Goal: Information Seeking & Learning: Find specific fact

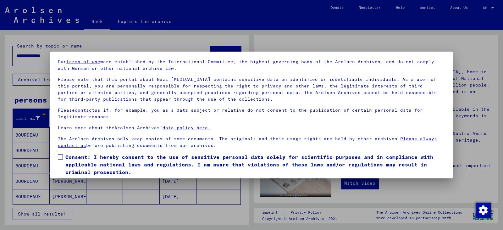
scroll to position [42, 0]
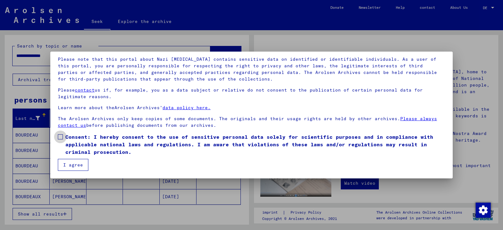
click at [60, 137] on span at bounding box center [60, 136] width 5 height 5
click at [63, 162] on button "I agree" at bounding box center [73, 165] width 30 height 12
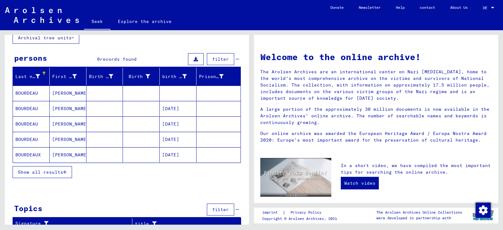
scroll to position [47, 0]
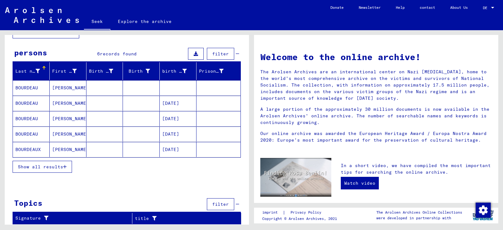
click at [35, 147] on font "BOURDEAUX" at bounding box center [27, 150] width 25 height 6
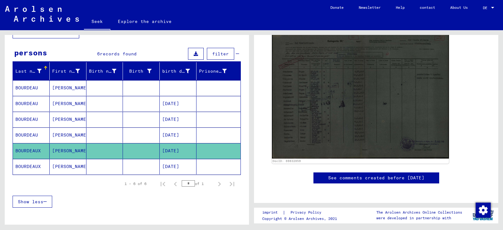
scroll to position [94, 0]
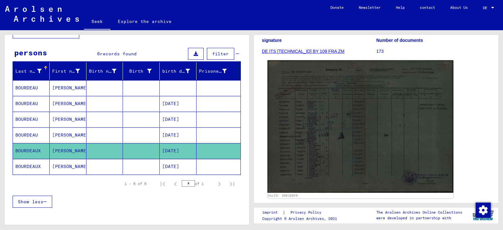
click at [354, 134] on img at bounding box center [361, 126] width 186 height 132
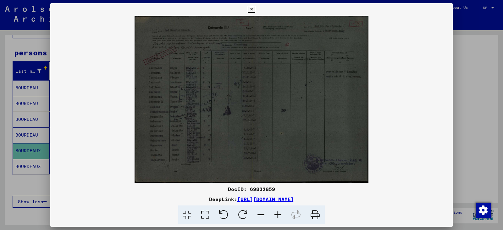
click at [27, 166] on div at bounding box center [251, 115] width 503 height 230
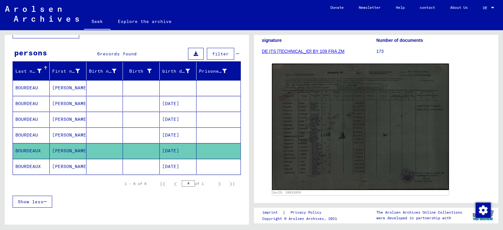
click at [27, 167] on font "BOURDEAUX" at bounding box center [27, 166] width 25 height 6
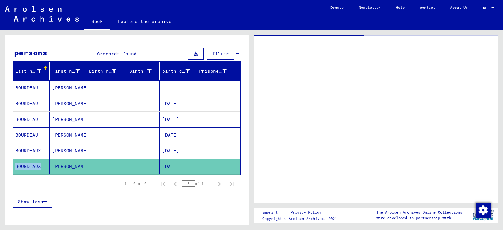
click at [27, 167] on font "BOURDEAUX" at bounding box center [27, 166] width 25 height 6
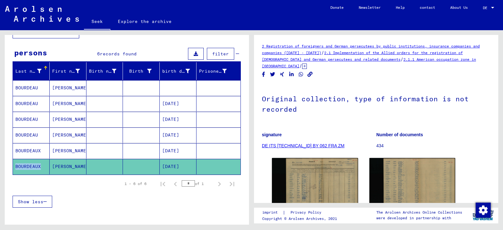
click at [29, 164] on font "BOURDEAUX" at bounding box center [27, 166] width 25 height 6
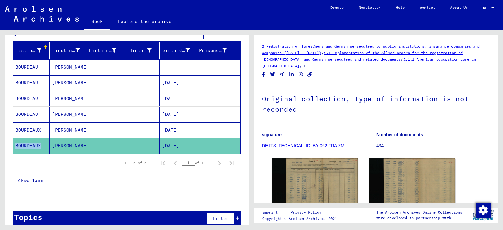
scroll to position [77, 0]
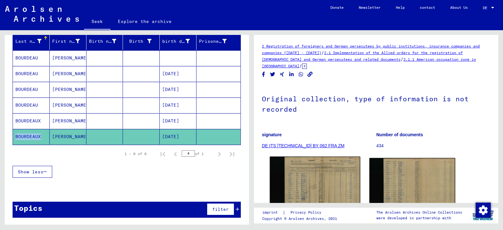
click at [330, 178] on img at bounding box center [315, 184] width 90 height 54
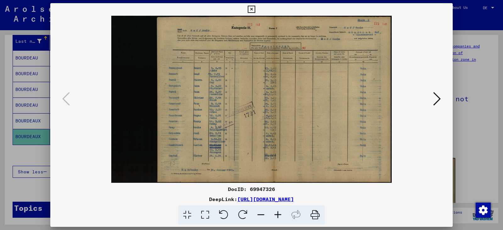
click at [276, 213] on icon at bounding box center [277, 214] width 17 height 19
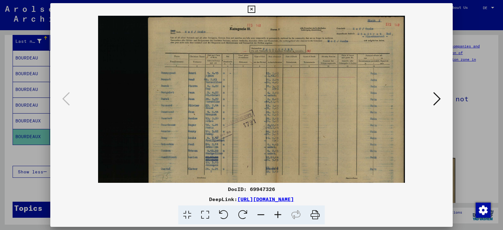
click at [276, 213] on icon at bounding box center [277, 214] width 17 height 19
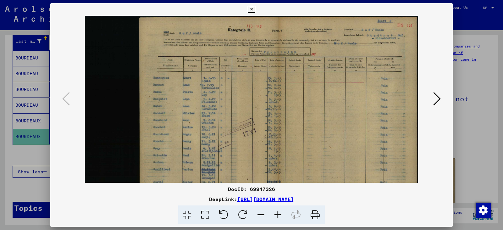
click at [276, 213] on icon at bounding box center [277, 214] width 17 height 19
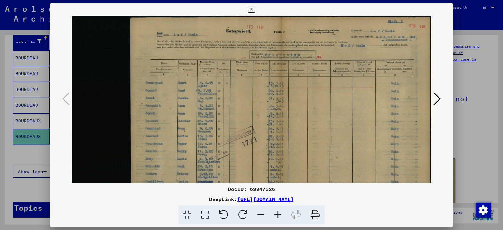
click at [276, 213] on icon at bounding box center [277, 214] width 17 height 19
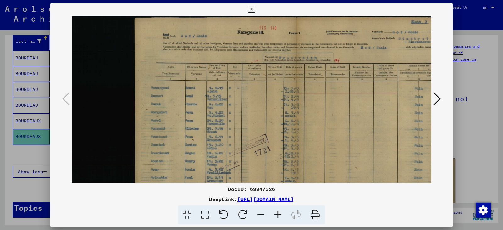
click at [277, 214] on icon at bounding box center [277, 214] width 17 height 19
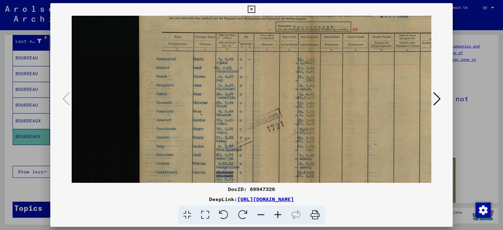
scroll to position [36, 0]
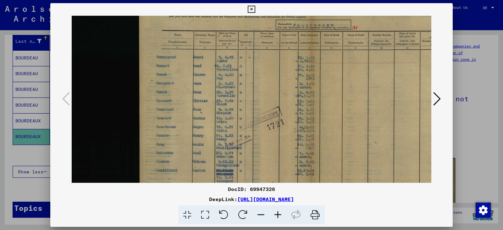
drag, startPoint x: 278, startPoint y: 138, endPoint x: 286, endPoint y: 108, distance: 31.3
click at [286, 108] on img at bounding box center [278, 103] width 413 height 246
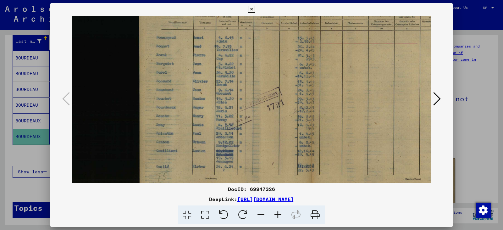
scroll to position [57, 0]
drag, startPoint x: 277, startPoint y: 136, endPoint x: 280, endPoint y: 115, distance: 21.3
click at [280, 115] on img at bounding box center [278, 82] width 413 height 246
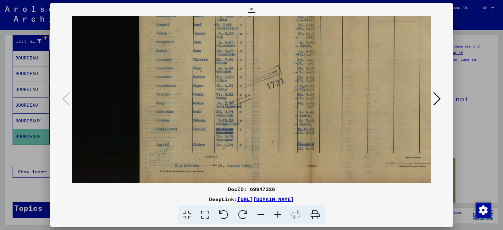
scroll to position [79, 0]
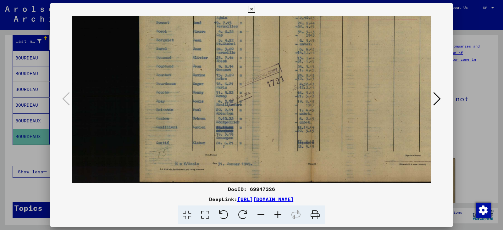
drag, startPoint x: 273, startPoint y: 140, endPoint x: 275, endPoint y: 114, distance: 25.9
click at [275, 114] on img at bounding box center [278, 60] width 413 height 246
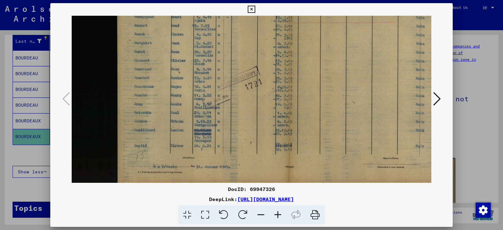
scroll to position [78, 30]
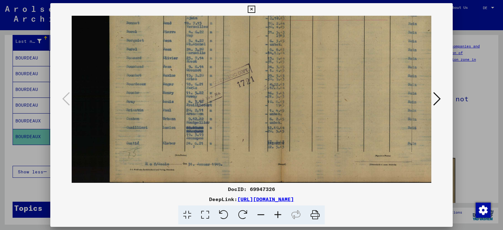
drag, startPoint x: 276, startPoint y: 124, endPoint x: 246, endPoint y: 109, distance: 33.1
click at [246, 109] on img at bounding box center [248, 60] width 413 height 246
click at [307, 57] on img at bounding box center [248, 60] width 413 height 246
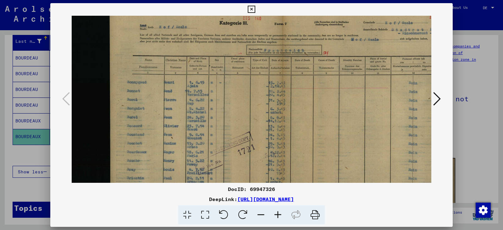
scroll to position [12, 29]
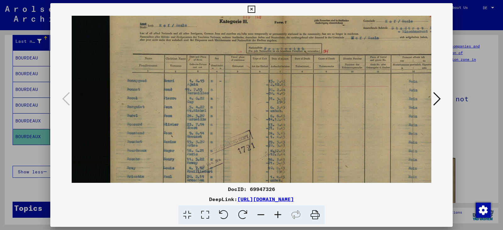
drag, startPoint x: 300, startPoint y: 82, endPoint x: 300, endPoint y: 153, distance: 70.7
click at [300, 153] on img at bounding box center [248, 127] width 413 height 246
click at [278, 211] on icon at bounding box center [277, 214] width 17 height 19
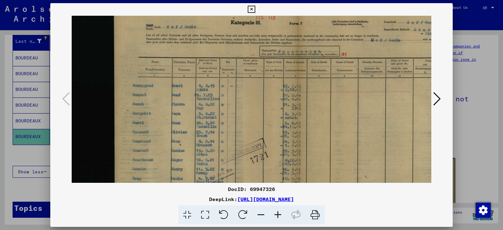
click at [278, 211] on icon at bounding box center [277, 214] width 17 height 19
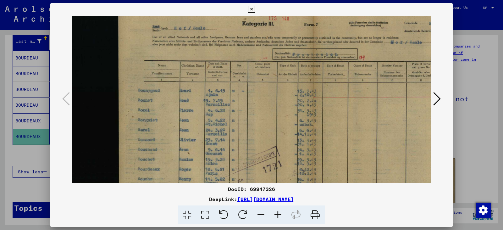
click at [278, 211] on icon at bounding box center [277, 214] width 17 height 19
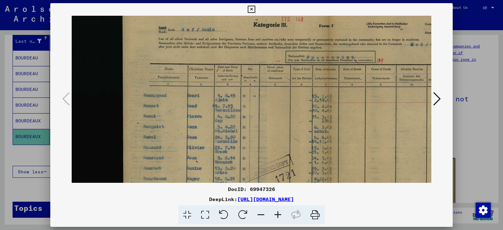
click at [278, 211] on icon at bounding box center [277, 214] width 17 height 19
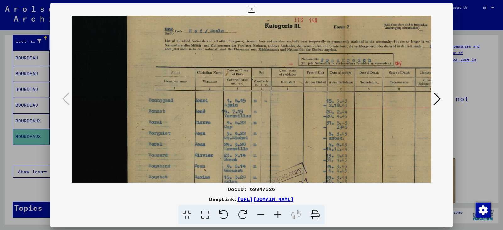
click at [278, 211] on icon at bounding box center [277, 214] width 17 height 19
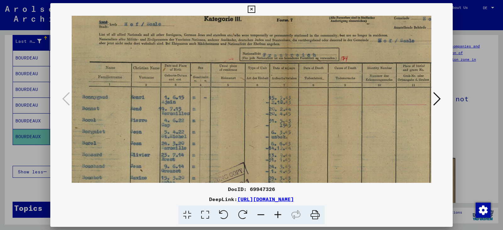
scroll to position [20, 102]
drag, startPoint x: 331, startPoint y: 127, endPoint x: 259, endPoint y: 119, distance: 72.8
click at [259, 119] on img at bounding box center [242, 158] width 545 height 324
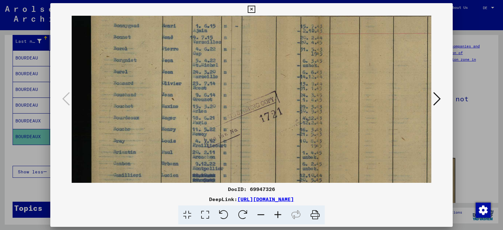
scroll to position [94, 69]
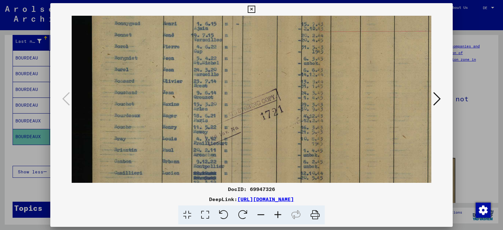
drag, startPoint x: 318, startPoint y: 137, endPoint x: 351, endPoint y: 64, distance: 80.5
click at [351, 64] on img at bounding box center [275, 84] width 545 height 324
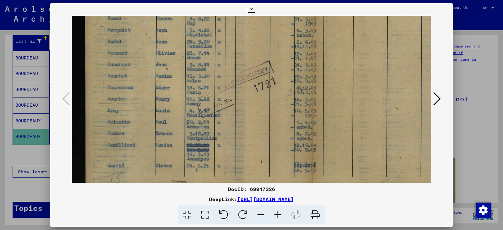
scroll to position [124, 76]
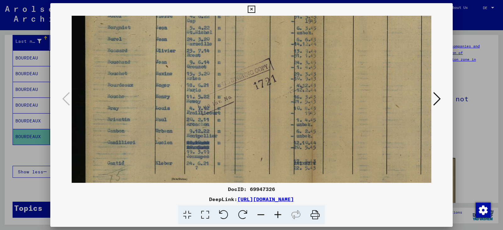
drag, startPoint x: 341, startPoint y: 104, endPoint x: 336, endPoint y: 74, distance: 30.9
click at [336, 74] on img at bounding box center [268, 54] width 545 height 324
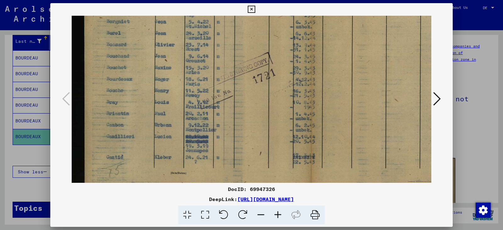
scroll to position [131, 72]
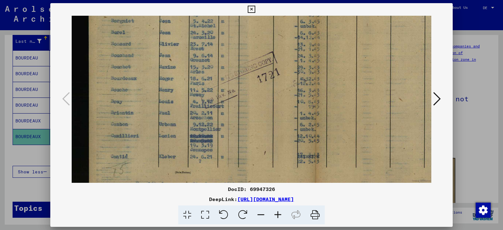
drag, startPoint x: 338, startPoint y: 102, endPoint x: 341, endPoint y: 95, distance: 7.5
click at [341, 95] on img at bounding box center [271, 47] width 545 height 324
click at [341, 95] on img at bounding box center [272, 47] width 545 height 324
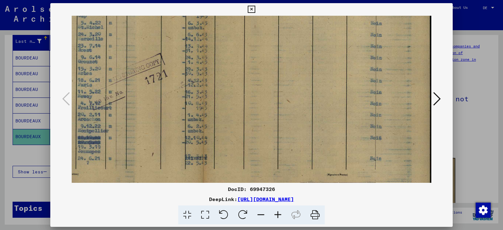
scroll to position [130, 185]
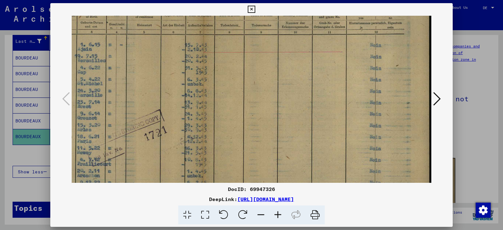
drag, startPoint x: 341, startPoint y: 95, endPoint x: 173, endPoint y: 151, distance: 177.7
click at [174, 153] on img at bounding box center [158, 105] width 545 height 324
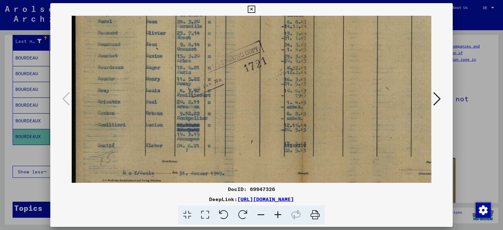
scroll to position [142, 85]
drag, startPoint x: 228, startPoint y: 68, endPoint x: 313, endPoint y: 0, distance: 109.5
click at [313, 0] on div "DocID: 69947326 DeepLink: [URL][DOMAIN_NAME]" at bounding box center [251, 115] width 503 height 230
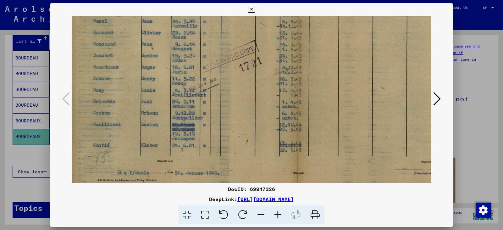
scroll to position [142, 91]
drag, startPoint x: 214, startPoint y: 98, endPoint x: 208, endPoint y: 99, distance: 6.0
click at [208, 99] on img at bounding box center [253, 36] width 545 height 324
click at [30, 138] on div at bounding box center [251, 115] width 503 height 230
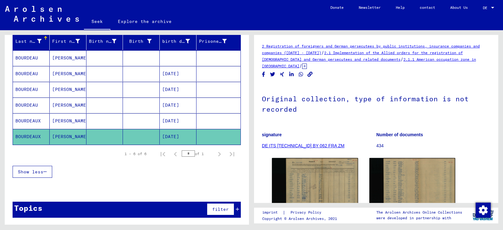
click at [25, 120] on font "BOURDEAUX" at bounding box center [27, 121] width 25 height 6
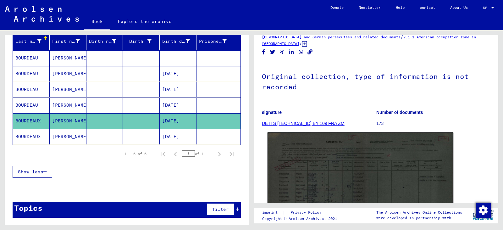
scroll to position [94, 0]
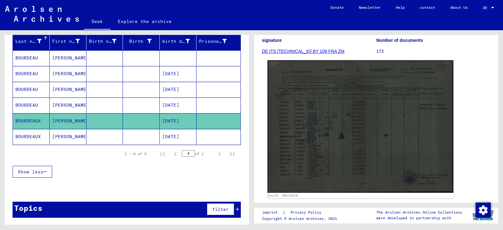
click at [292, 146] on img at bounding box center [361, 126] width 186 height 132
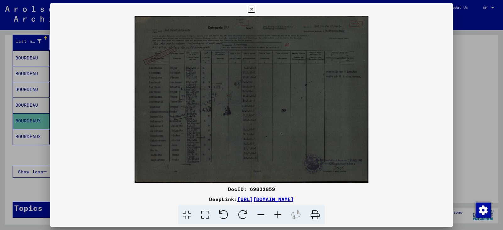
click at [279, 216] on icon at bounding box center [277, 214] width 17 height 19
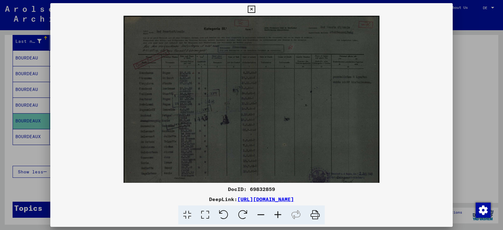
click at [279, 216] on icon at bounding box center [277, 214] width 17 height 19
click at [280, 216] on icon at bounding box center [277, 214] width 17 height 19
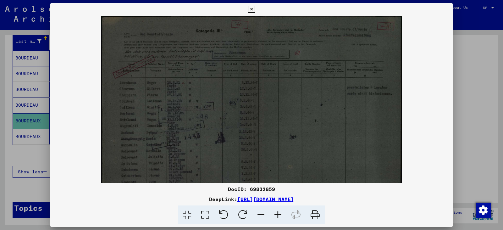
click at [280, 216] on icon at bounding box center [277, 214] width 17 height 19
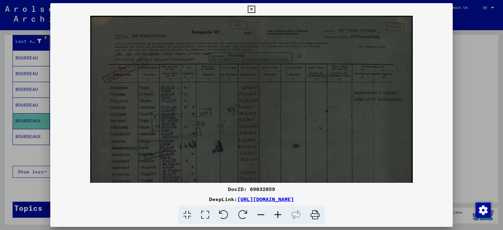
click at [280, 216] on icon at bounding box center [277, 214] width 17 height 19
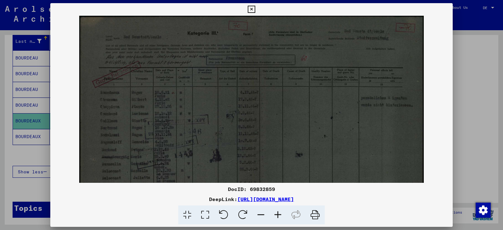
click at [280, 215] on icon at bounding box center [277, 214] width 17 height 19
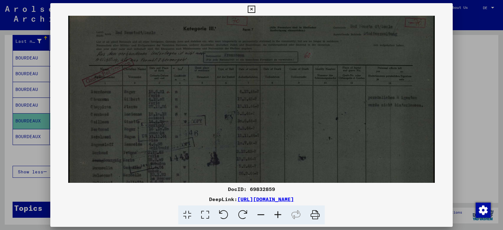
scroll to position [7, 0]
drag, startPoint x: 219, startPoint y: 166, endPoint x: 267, endPoint y: 160, distance: 48.9
click at [267, 160] on img at bounding box center [251, 139] width 367 height 261
click at [275, 214] on icon at bounding box center [277, 214] width 17 height 19
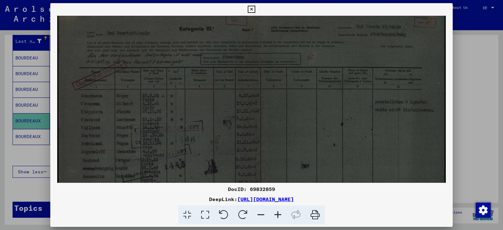
click at [275, 214] on icon at bounding box center [277, 214] width 17 height 19
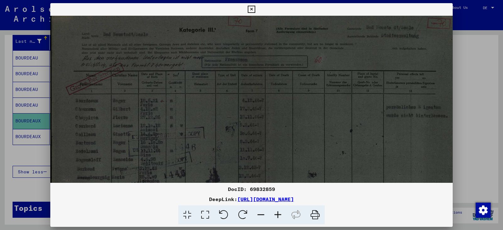
click at [275, 214] on icon at bounding box center [277, 214] width 17 height 19
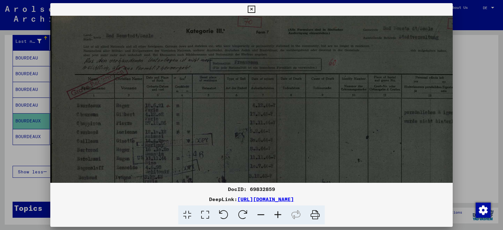
click at [275, 214] on icon at bounding box center [277, 214] width 17 height 19
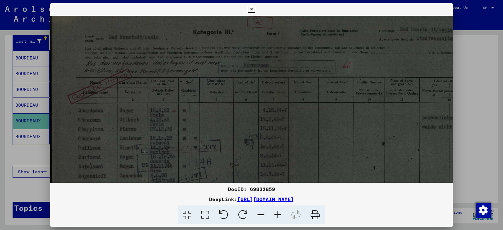
click at [275, 214] on icon at bounding box center [277, 214] width 17 height 19
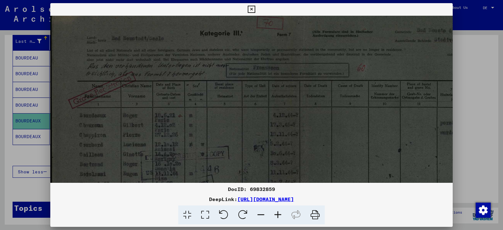
click at [275, 214] on icon at bounding box center [277, 214] width 17 height 19
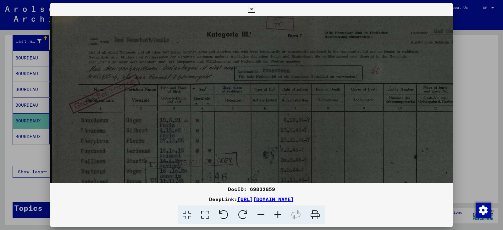
click at [275, 214] on icon at bounding box center [277, 214] width 17 height 19
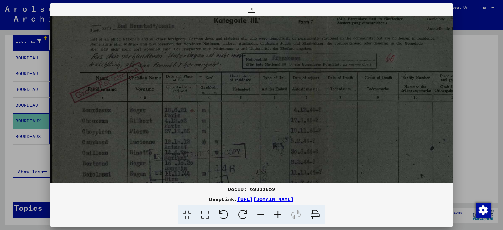
scroll to position [30, 0]
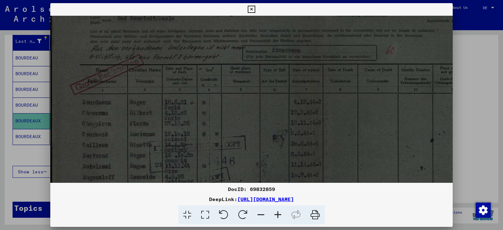
drag, startPoint x: 276, startPoint y: 161, endPoint x: 281, endPoint y: 138, distance: 23.5
click at [281, 138] on img at bounding box center [310, 171] width 521 height 371
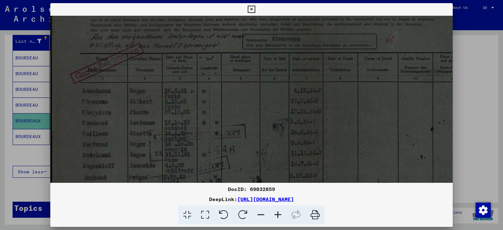
scroll to position [40, 0]
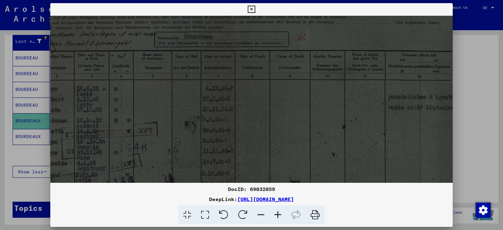
drag, startPoint x: 269, startPoint y: 150, endPoint x: 207, endPoint y: 136, distance: 63.7
click at [207, 136] on img at bounding box center [222, 158] width 521 height 371
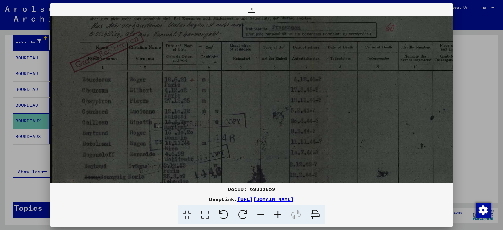
scroll to position [54, 0]
drag, startPoint x: 326, startPoint y: 127, endPoint x: 432, endPoint y: 118, distance: 106.3
click at [432, 118] on img at bounding box center [310, 146] width 521 height 371
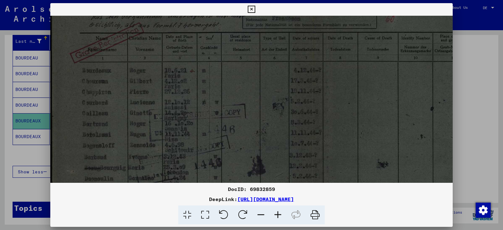
scroll to position [65, 0]
drag, startPoint x: 78, startPoint y: 34, endPoint x: 105, endPoint y: 24, distance: 28.8
click at [105, 24] on img at bounding box center [310, 136] width 521 height 371
drag, startPoint x: 99, startPoint y: 86, endPoint x: 136, endPoint y: 86, distance: 36.5
click at [136, 86] on img at bounding box center [310, 136] width 521 height 371
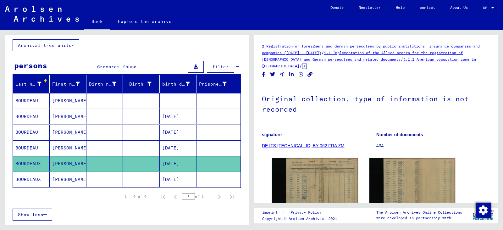
scroll to position [77, 0]
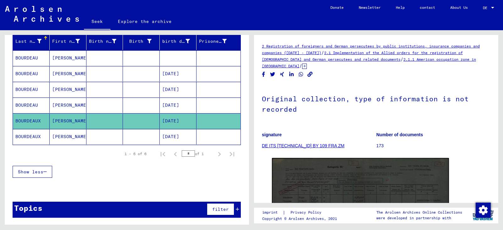
scroll to position [75, 0]
